Goal: Information Seeking & Learning: Learn about a topic

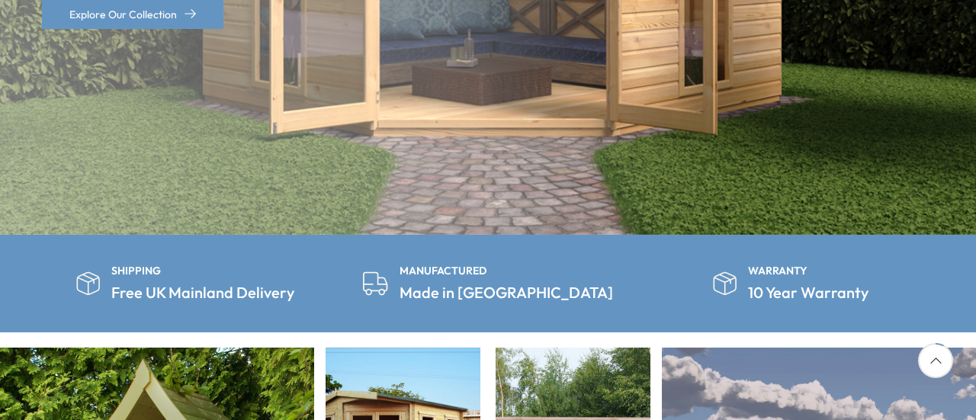
scroll to position [334, 0]
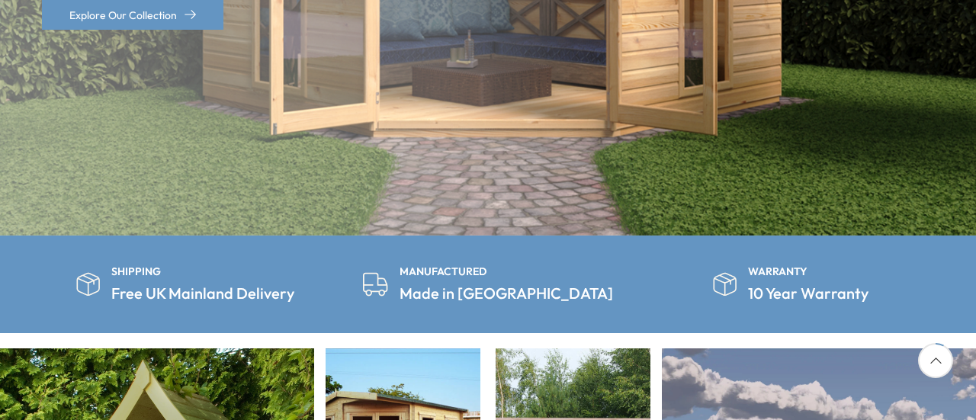
click at [66, 18] on link "Explore Our Collection" at bounding box center [132, 15] width 181 height 30
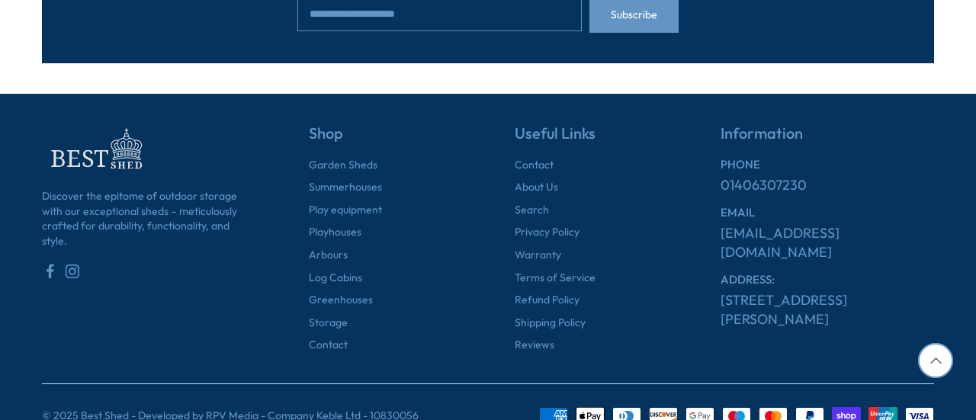
scroll to position [1830, 0]
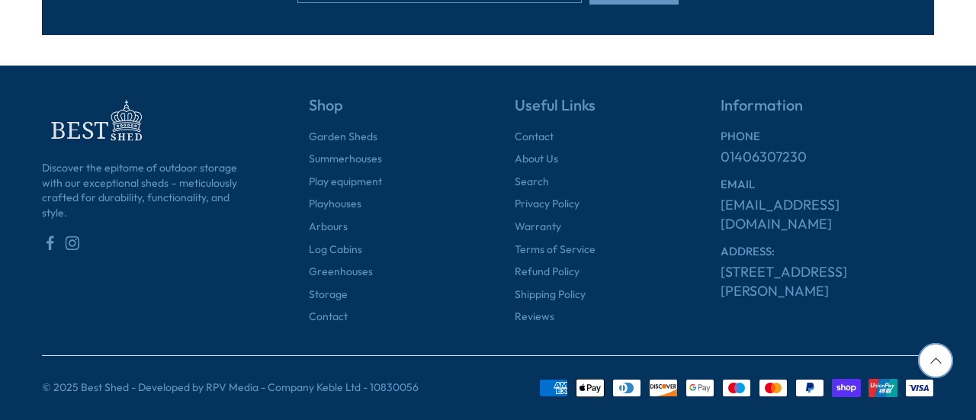
click at [548, 233] on link "Warranty" at bounding box center [538, 227] width 47 height 15
